Goal: Task Accomplishment & Management: Use online tool/utility

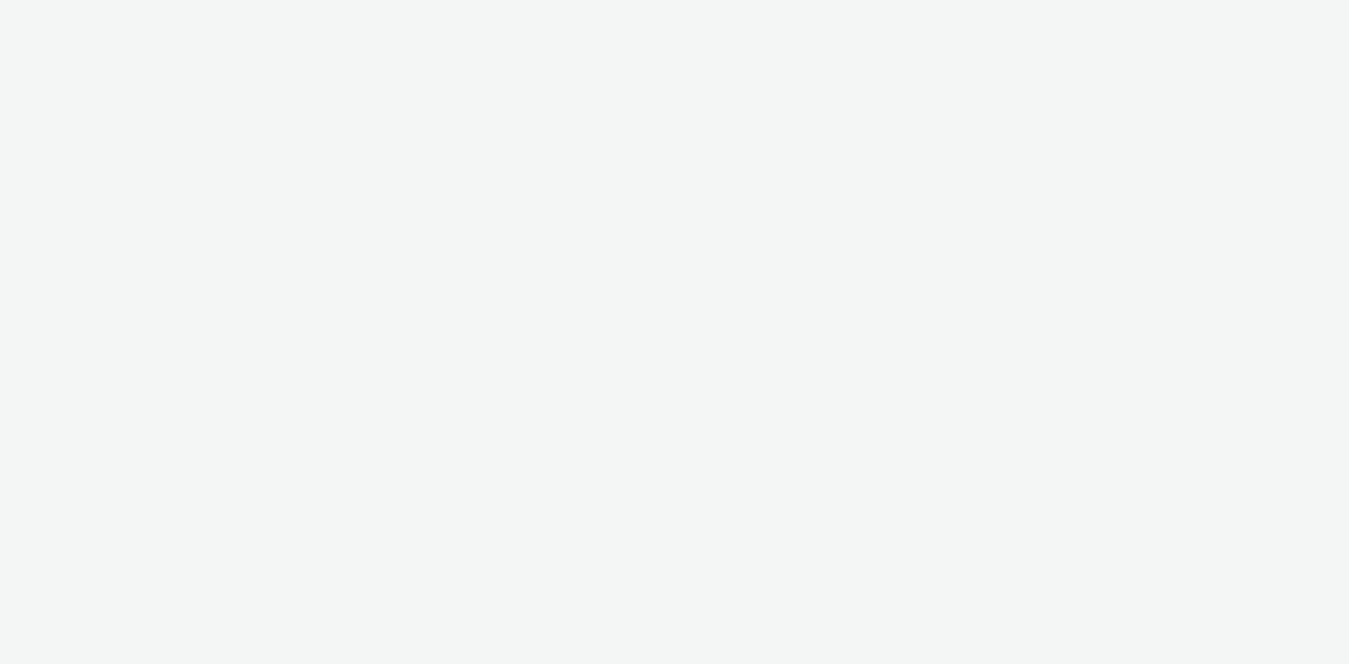
select select "d57a0b46-ef33-4938-977b-e6d07593e41f"
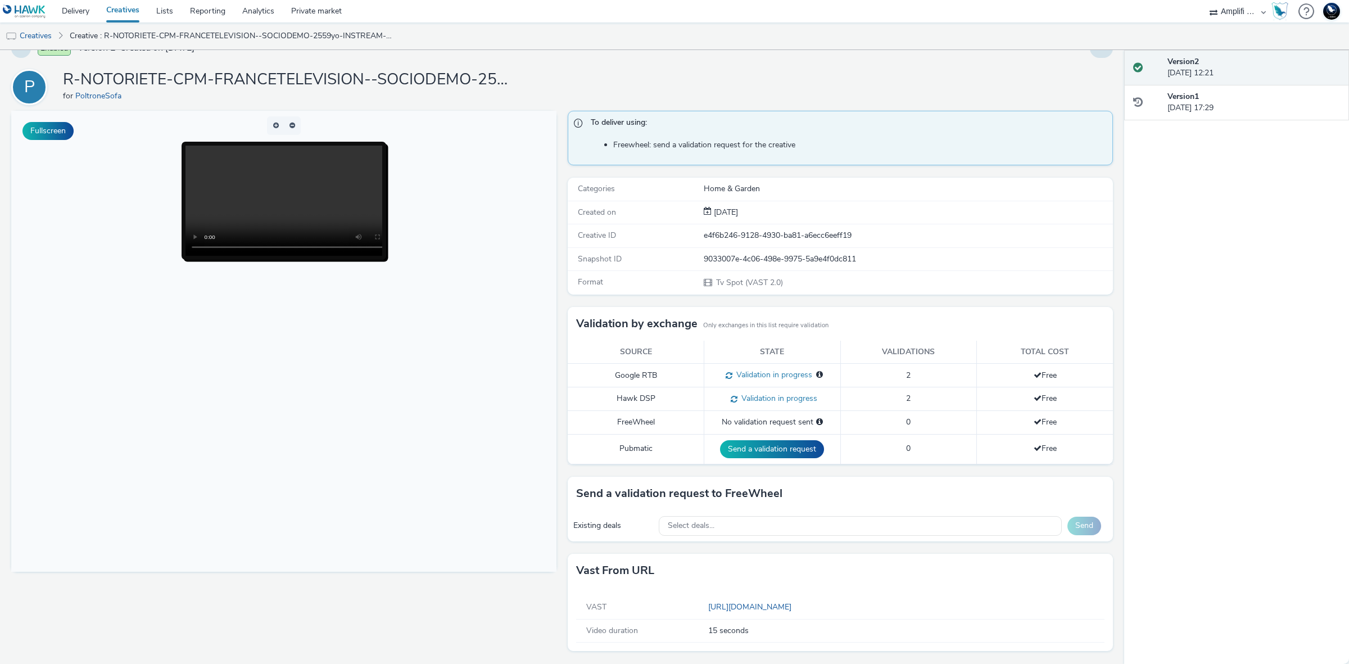
scroll to position [24, 0]
click at [846, 526] on div "Select deals..." at bounding box center [861, 526] width 404 height 20
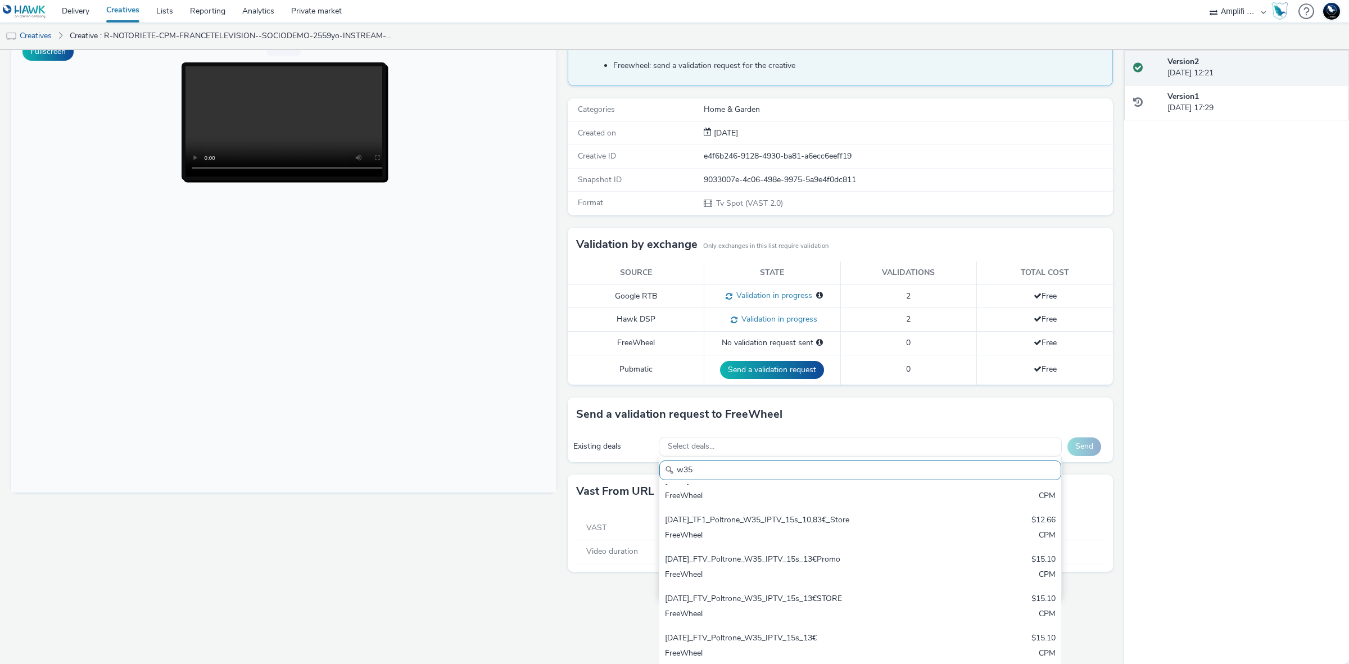
scroll to position [332, 0]
type input "w35"
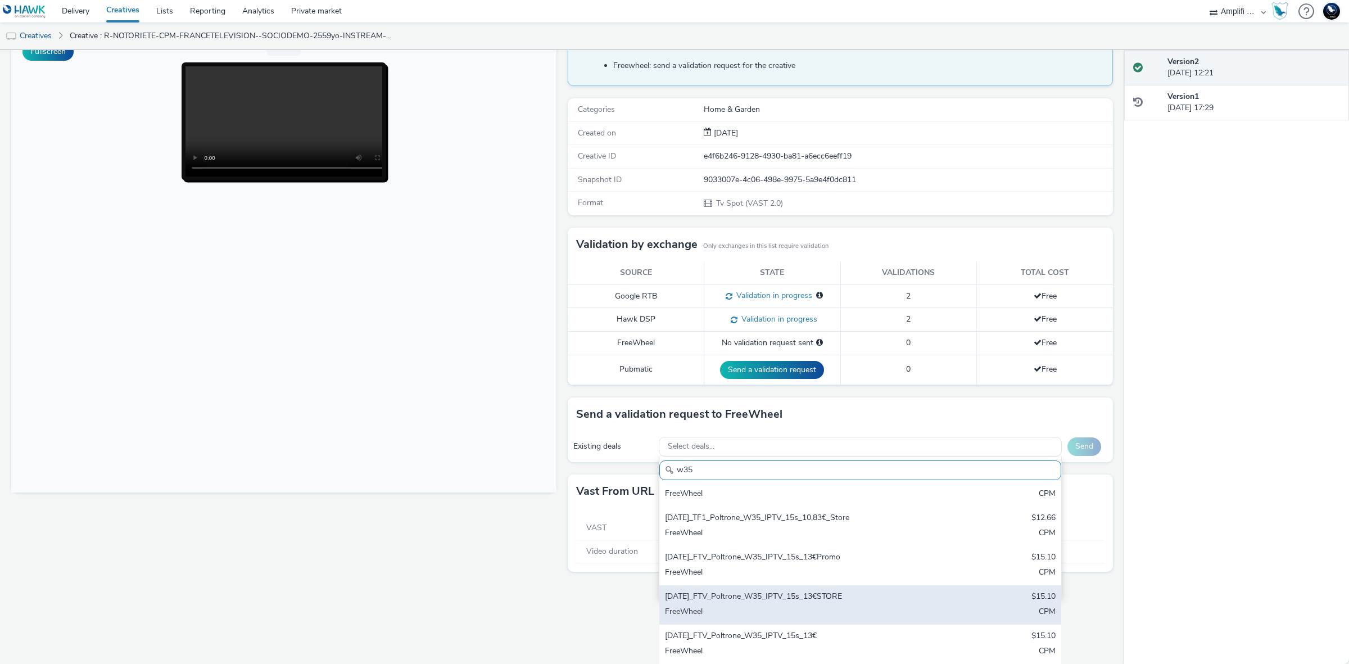
click at [889, 592] on div "2025-08-27_FTV_Poltrone_W35_IPTV_15s_13€STORE" at bounding box center [794, 597] width 259 height 13
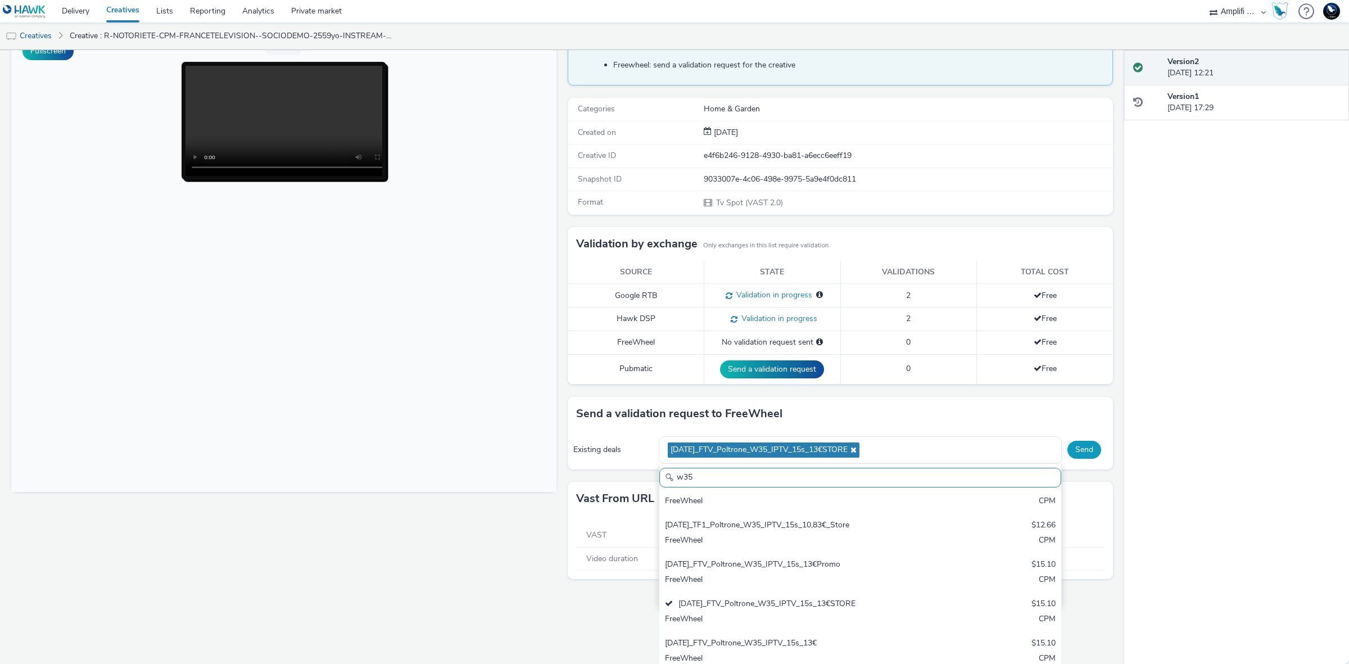
click at [1082, 451] on div "To deliver using: Freewheel: send a validation request for the creative Categor…" at bounding box center [837, 311] width 551 height 560
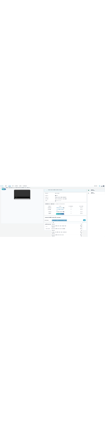
scroll to position [31, 0]
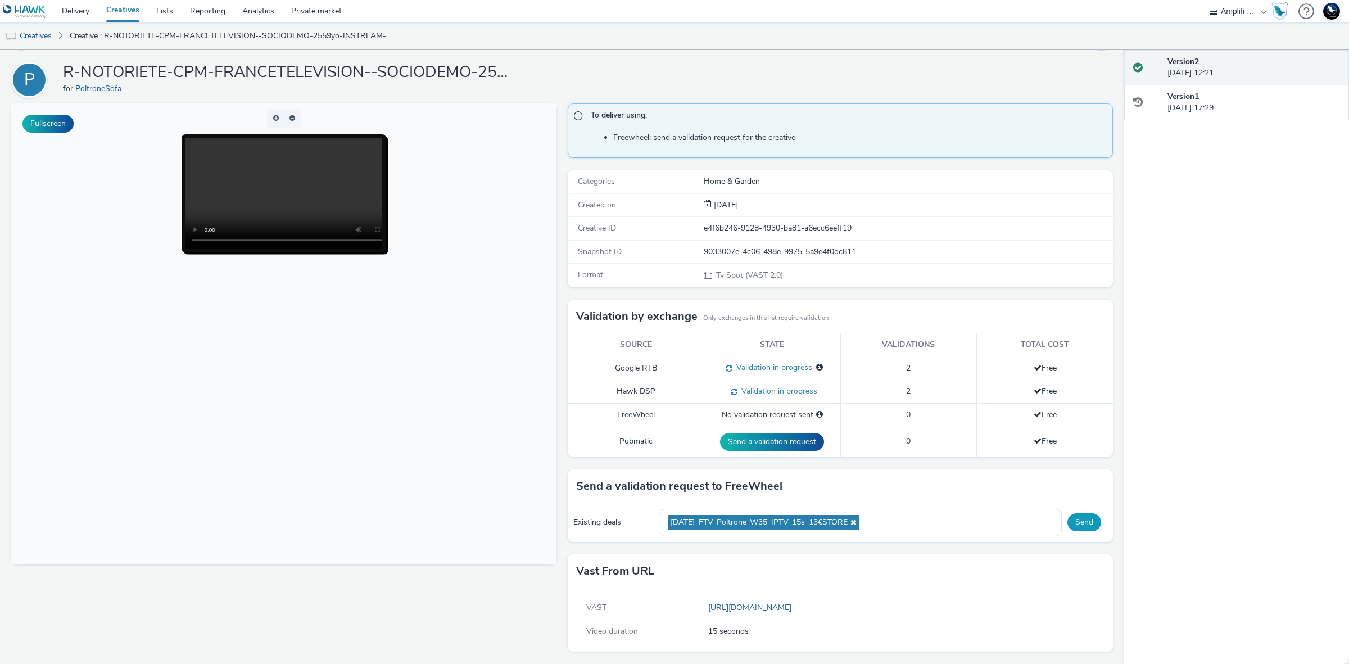
click at [1071, 518] on button "Send" at bounding box center [1085, 522] width 34 height 18
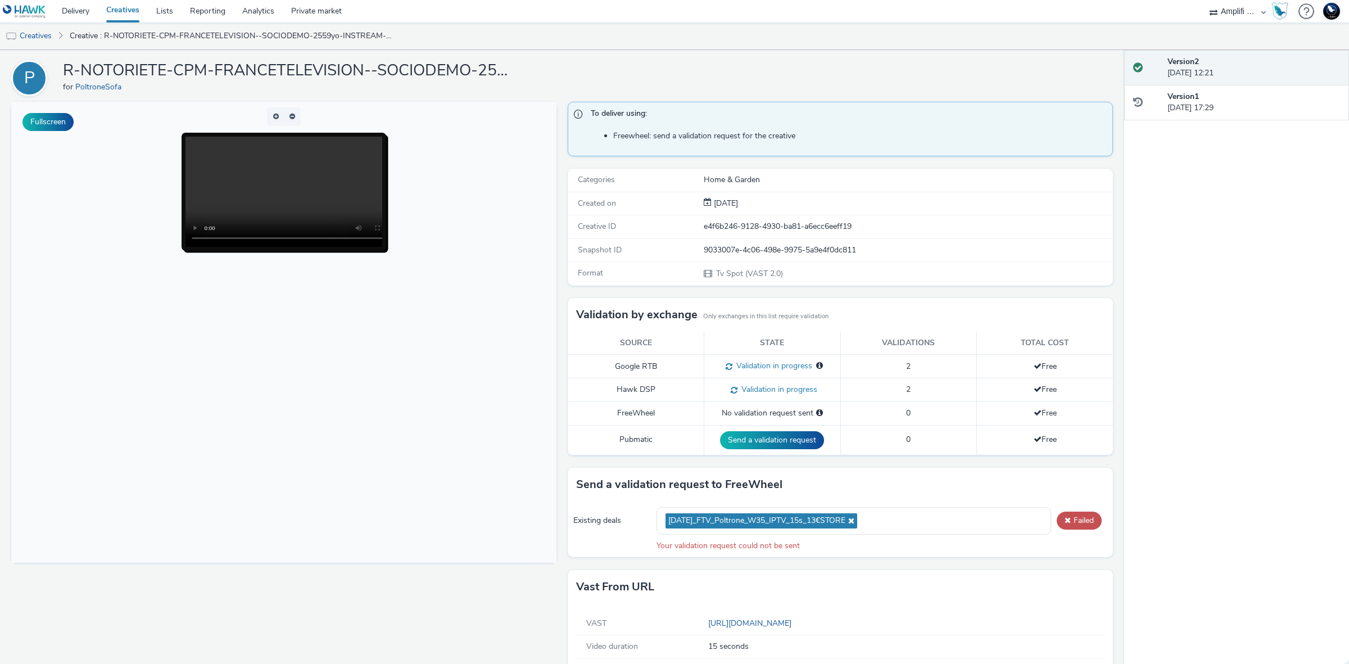
click at [302, 430] on body at bounding box center [283, 332] width 545 height 461
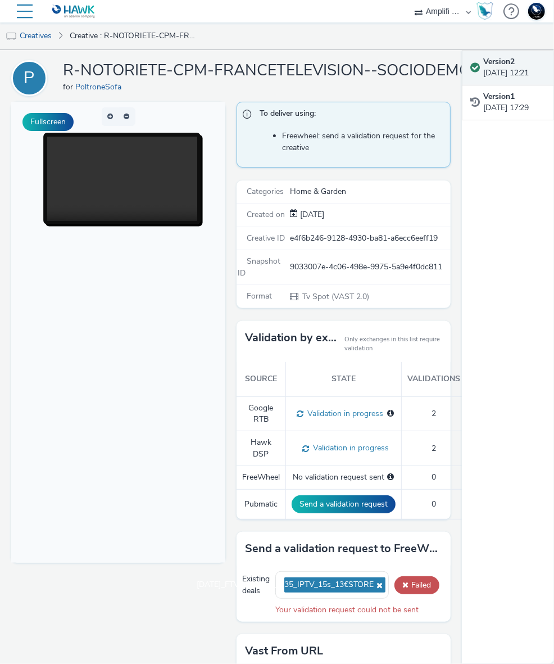
drag, startPoint x: 100, startPoint y: 381, endPoint x: 126, endPoint y: 180, distance: 203.0
click at [100, 381] on body at bounding box center [118, 332] width 214 height 461
drag, startPoint x: 187, startPoint y: 400, endPoint x: 189, endPoint y: 391, distance: 9.3
click at [187, 400] on body at bounding box center [118, 332] width 214 height 461
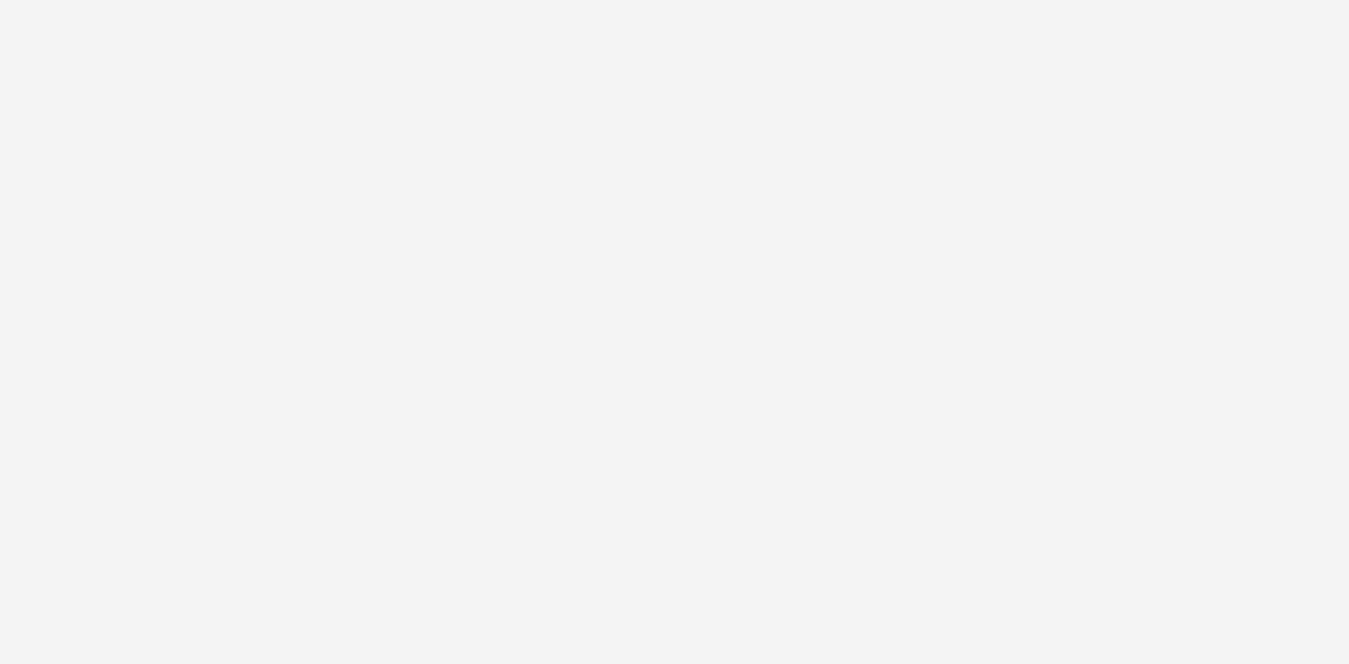
select select "d57a0b46-ef33-4938-977b-e6d07593e41f"
